Goal: Feedback & Contribution: Submit feedback/report problem

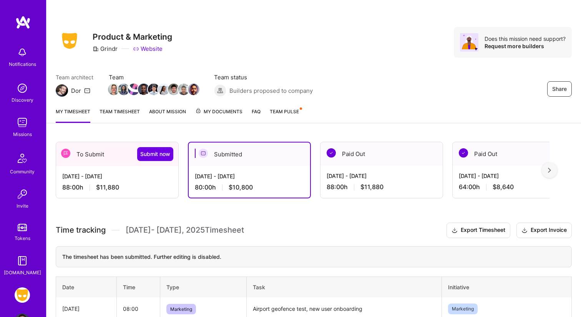
scroll to position [28, 0]
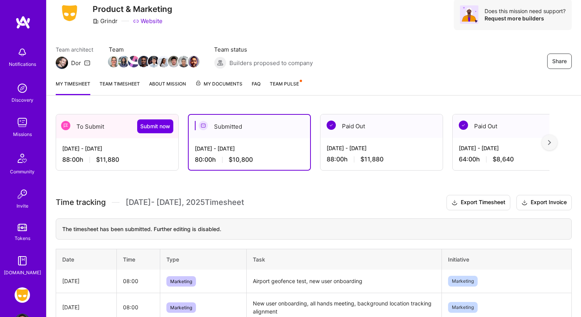
click at [295, 81] on span "Team Pulse" at bounding box center [284, 84] width 29 height 6
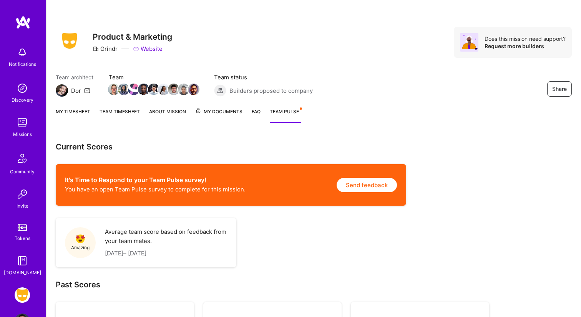
click at [366, 190] on button "Send feedback" at bounding box center [367, 185] width 60 height 14
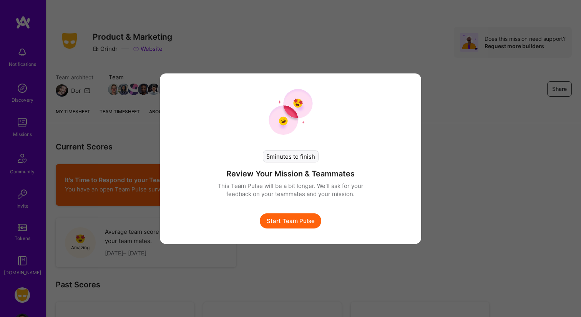
click at [277, 226] on button "Start Team Pulse" at bounding box center [291, 220] width 62 height 15
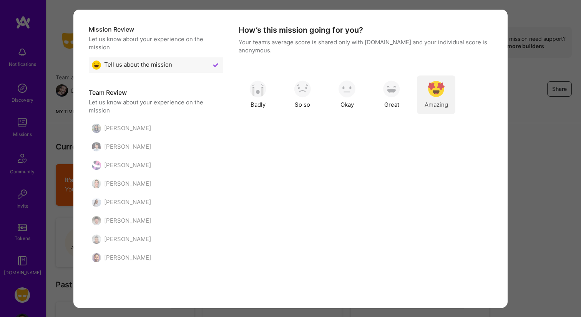
click at [434, 91] on img "modal" at bounding box center [436, 88] width 17 height 17
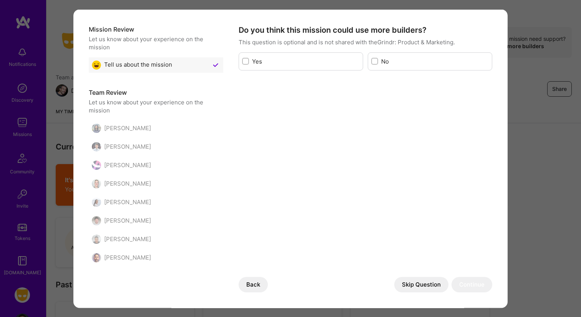
click at [379, 60] on div "No" at bounding box center [430, 61] width 125 height 18
click at [371, 63] on div "modal" at bounding box center [374, 61] width 7 height 7
click at [373, 63] on input "modal" at bounding box center [375, 61] width 5 height 5
click at [372, 63] on div "modal" at bounding box center [374, 61] width 7 height 7
click at [372, 63] on input "modal" at bounding box center [375, 61] width 7 height 7
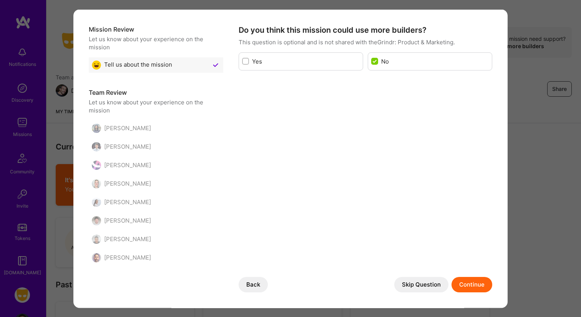
checkbox input "false"
click at [432, 283] on button "Skip Question" at bounding box center [422, 284] width 54 height 15
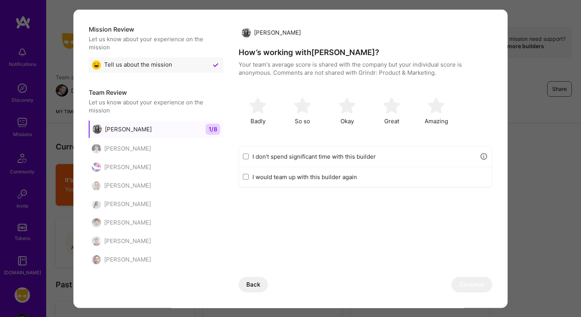
click at [247, 156] on input "I don’t spend significant time with this builder" at bounding box center [246, 156] width 6 height 6
click at [479, 283] on button "Continue" at bounding box center [472, 284] width 41 height 15
click at [265, 153] on label "I don’t spend significant time with this builder" at bounding box center [364, 156] width 223 height 8
click at [249, 153] on input "I don’t spend significant time with this builder" at bounding box center [246, 156] width 6 height 6
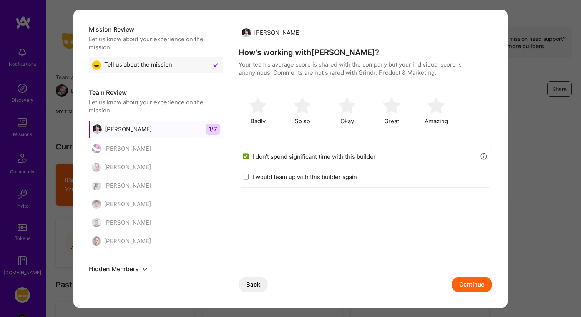
click at [470, 282] on button "Continue" at bounding box center [472, 284] width 41 height 15
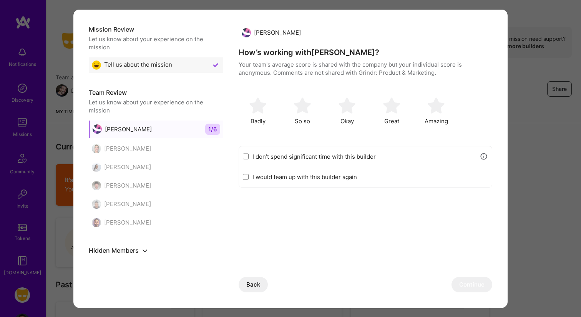
click at [318, 156] on label "I don’t spend significant time with this builder" at bounding box center [364, 156] width 223 height 8
click at [249, 156] on input "I don’t spend significant time with this builder" at bounding box center [246, 156] width 6 height 6
click at [462, 287] on button "Continue" at bounding box center [472, 284] width 41 height 15
click at [320, 158] on label "I don’t spend significant time with this builder" at bounding box center [364, 156] width 223 height 8
click at [249, 158] on input "I don’t spend significant time with this builder" at bounding box center [246, 156] width 6 height 6
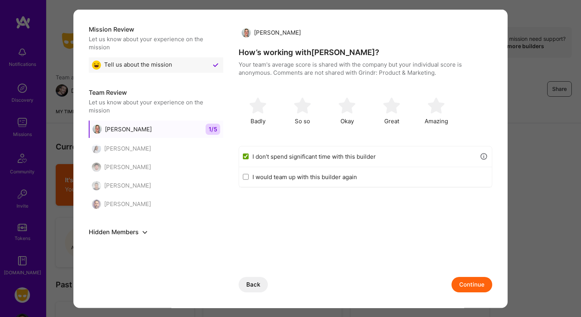
click at [473, 287] on button "Continue" at bounding box center [472, 284] width 41 height 15
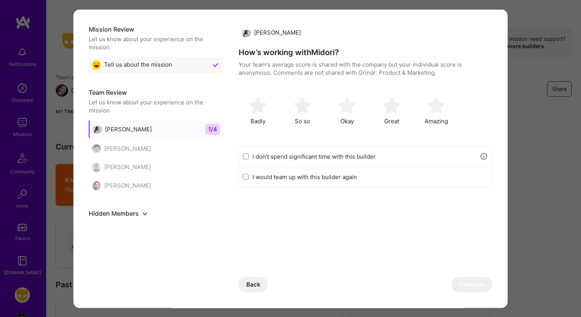
click at [335, 154] on label "I don’t spend significant time with this builder" at bounding box center [364, 156] width 223 height 8
click at [249, 154] on input "I don’t spend significant time with this builder" at bounding box center [246, 156] width 6 height 6
checkbox input "true"
click at [257, 285] on button "Back" at bounding box center [253, 284] width 29 height 15
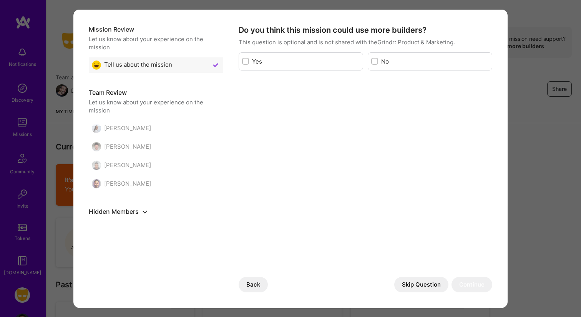
click at [124, 208] on h5 "Hidden Members" at bounding box center [156, 210] width 135 height 9
click at [141, 209] on button "show or hide hidden members" at bounding box center [144, 210] width 9 height 9
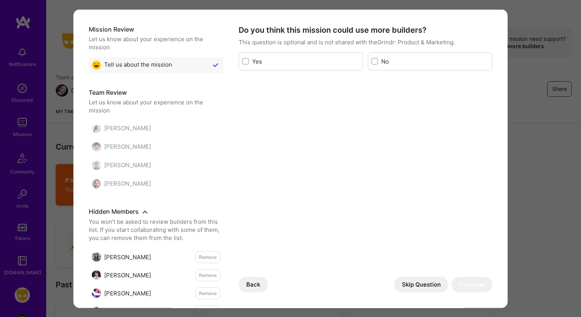
scroll to position [28, 0]
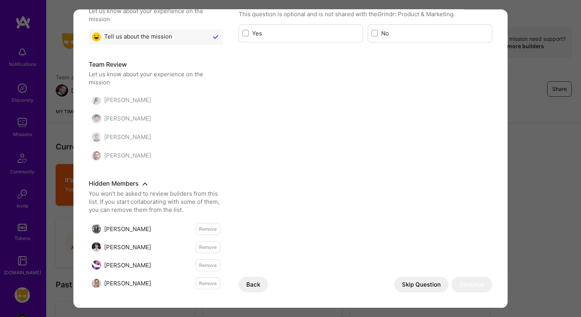
click at [215, 285] on button "Remove" at bounding box center [208, 283] width 25 height 12
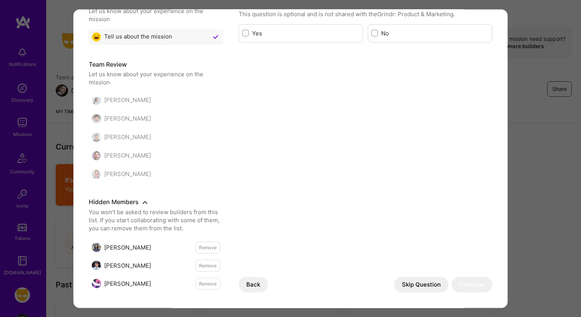
click at [122, 180] on div "[PERSON_NAME]" at bounding box center [156, 173] width 135 height 15
click at [215, 267] on button "Remove" at bounding box center [208, 265] width 25 height 12
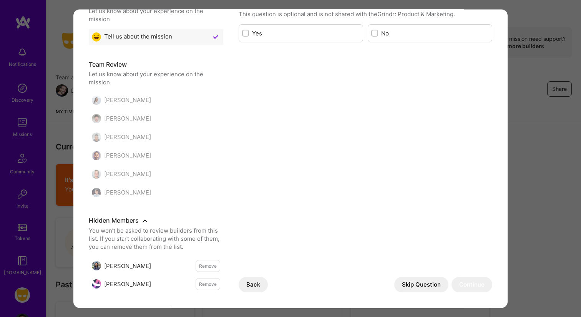
scroll to position [0, 0]
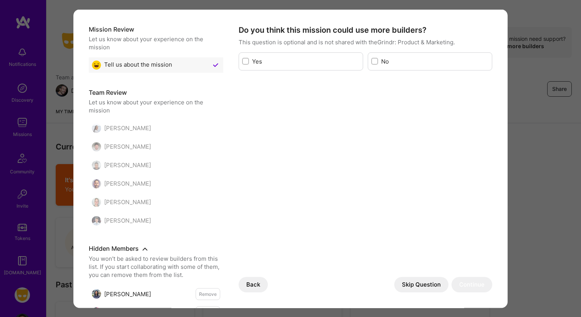
click at [146, 247] on icon "show or hide hidden members" at bounding box center [145, 248] width 5 height 5
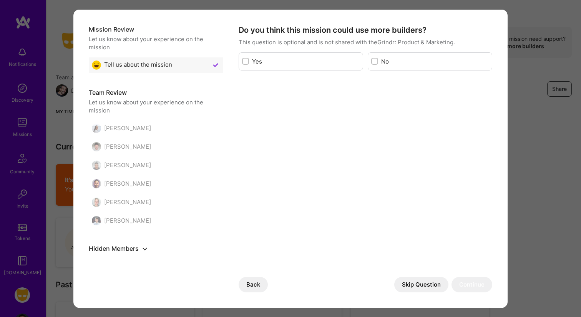
click at [126, 130] on div "[PERSON_NAME]" at bounding box center [121, 127] width 59 height 9
click at [428, 281] on button "Skip Question" at bounding box center [422, 284] width 54 height 15
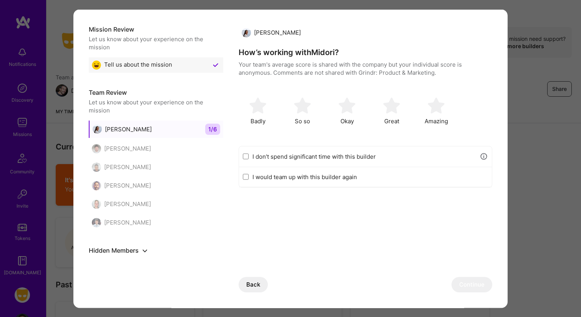
click at [350, 160] on div "I don’t spend significant time with this builder" at bounding box center [365, 156] width 253 height 21
click at [339, 155] on label "I don’t spend significant time with this builder" at bounding box center [364, 156] width 223 height 8
click at [249, 155] on input "I don’t spend significant time with this builder" at bounding box center [246, 156] width 6 height 6
click at [473, 287] on button "Continue" at bounding box center [472, 284] width 41 height 15
click at [315, 153] on label "I don’t spend significant time with this builder" at bounding box center [364, 156] width 223 height 8
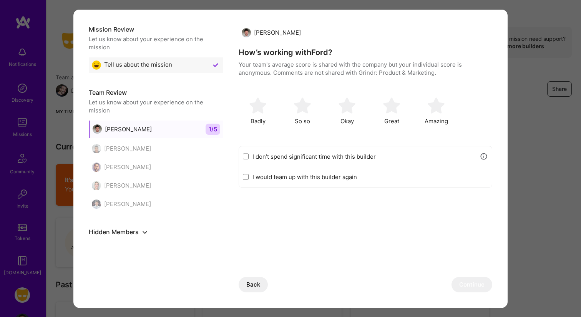
click at [249, 153] on input "I don’t spend significant time with this builder" at bounding box center [246, 156] width 6 height 6
click at [474, 277] on button "Continue" at bounding box center [472, 284] width 41 height 15
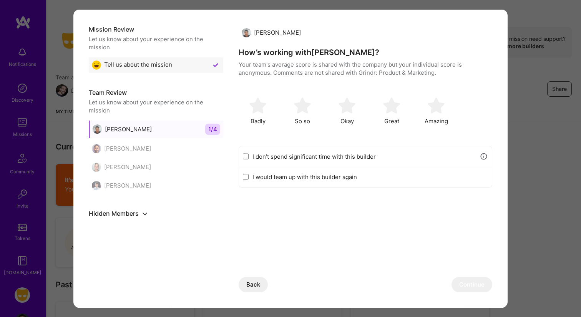
click at [319, 155] on label "I don’t spend significant time with this builder" at bounding box center [364, 156] width 223 height 8
click at [249, 155] on input "I don’t spend significant time with this builder" at bounding box center [246, 156] width 6 height 6
click at [483, 287] on button "Continue" at bounding box center [472, 284] width 41 height 15
click at [341, 157] on label "I don’t spend significant time with this builder" at bounding box center [364, 156] width 223 height 8
click at [249, 157] on input "I don’t spend significant time with this builder" at bounding box center [246, 156] width 6 height 6
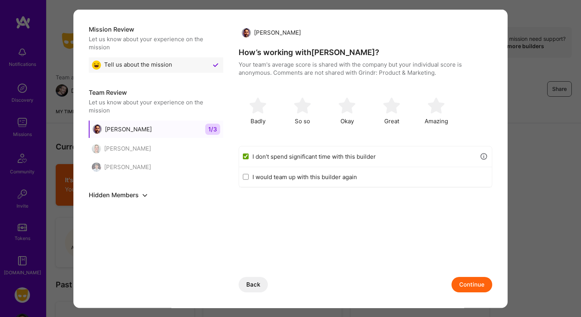
click at [479, 284] on button "Continue" at bounding box center [472, 284] width 41 height 15
checkbox input "false"
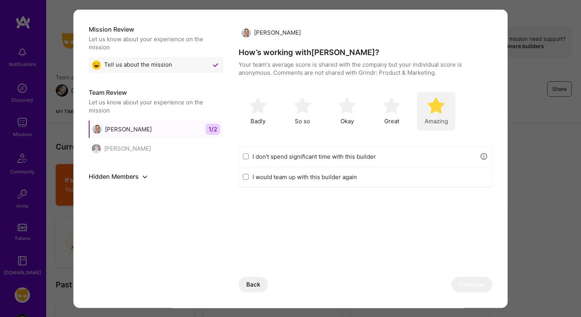
click at [426, 111] on div "Amazing" at bounding box center [436, 111] width 38 height 38
click at [468, 278] on button "Continue" at bounding box center [472, 284] width 41 height 15
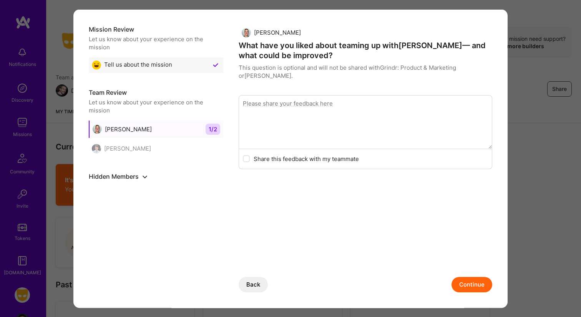
click at [466, 282] on button "Continue" at bounding box center [472, 284] width 41 height 15
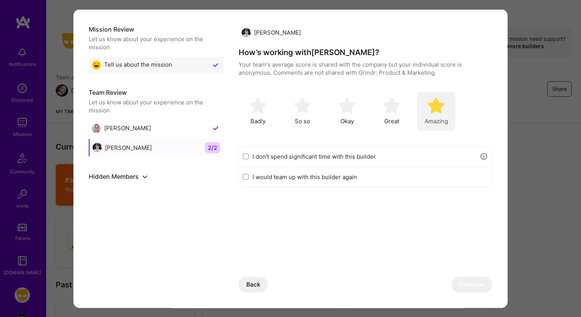
click at [431, 120] on span "Amazing" at bounding box center [436, 121] width 23 height 8
click at [465, 281] on button "Continue" at bounding box center [472, 284] width 41 height 15
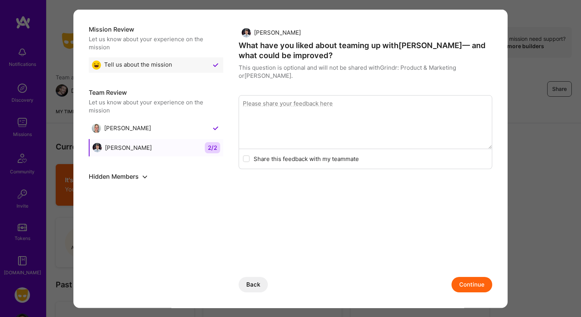
click at [465, 281] on button "Continue" at bounding box center [472, 284] width 41 height 15
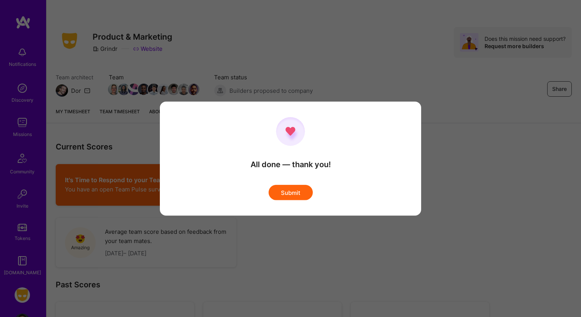
click at [297, 192] on button "Submit" at bounding box center [291, 192] width 44 height 15
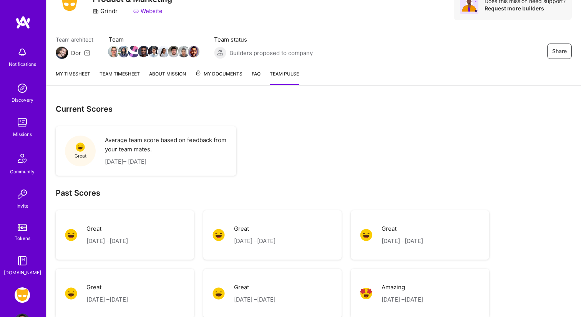
scroll to position [116, 0]
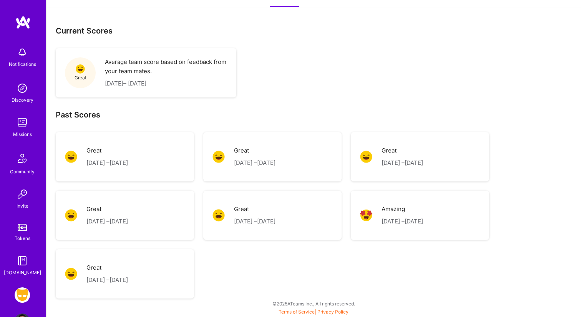
click at [314, 164] on div "Great [DATE] – [DATE]" at bounding box center [273, 156] width 120 height 31
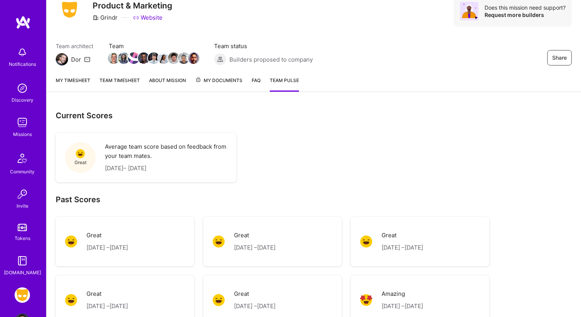
scroll to position [0, 0]
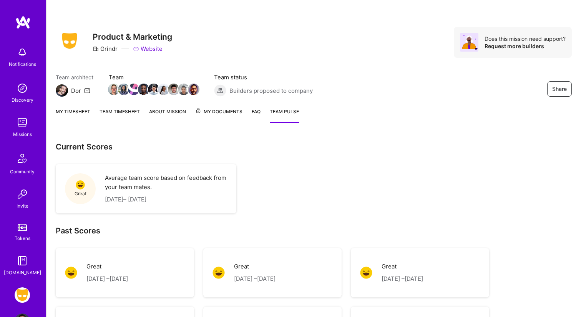
click at [102, 110] on link "Team timesheet" at bounding box center [120, 114] width 40 height 15
